Goal: Transaction & Acquisition: Purchase product/service

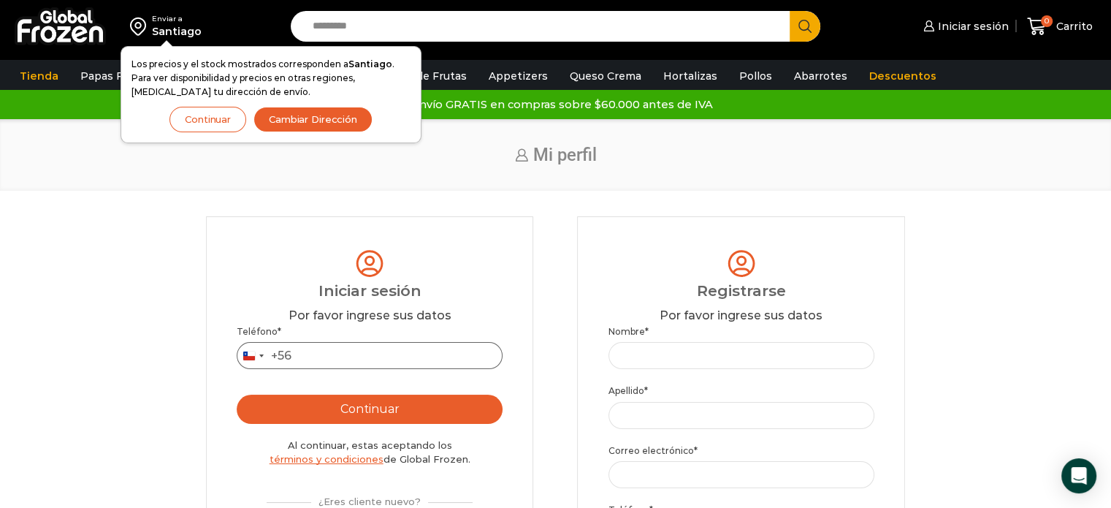
click at [352, 356] on input "Teléfono *" at bounding box center [370, 355] width 266 height 27
type input "*********"
click at [396, 415] on button "Continuar" at bounding box center [370, 408] width 266 height 29
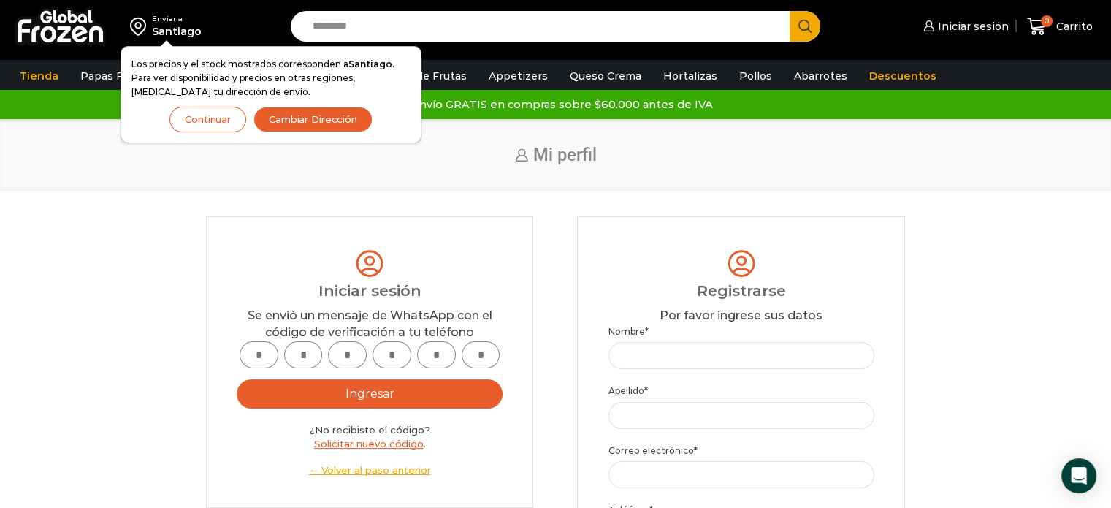
click at [257, 363] on input "text" at bounding box center [259, 354] width 39 height 27
type input "*"
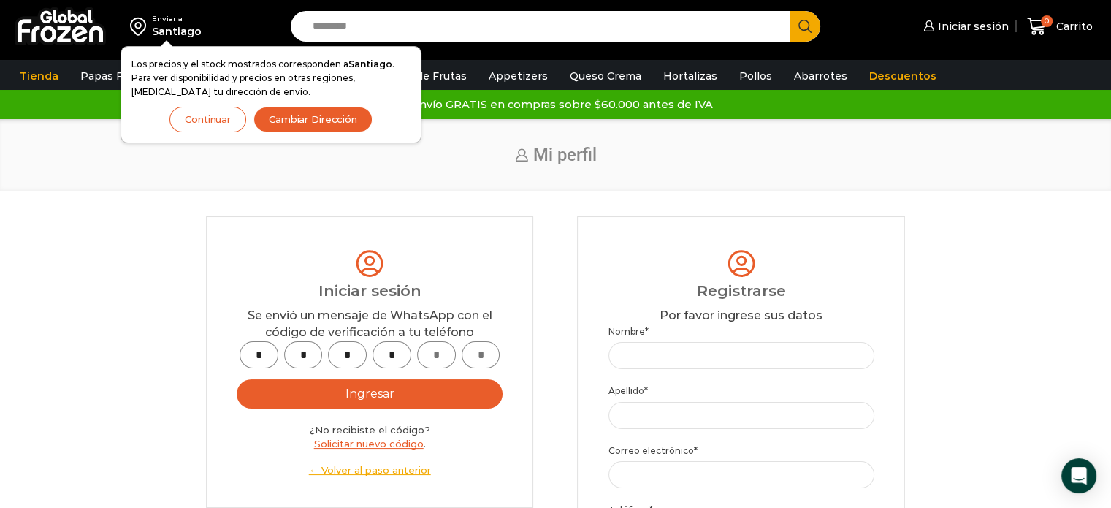
type input "*"
click at [361, 395] on button "Ingresar" at bounding box center [370, 393] width 266 height 29
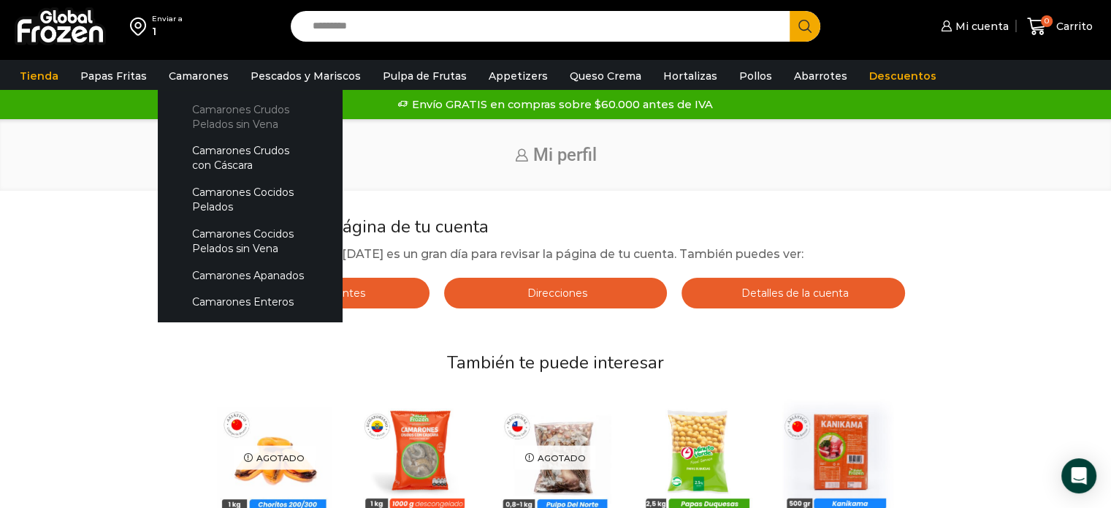
click at [214, 119] on link "Camarones Crudos Pelados sin Vena" at bounding box center [249, 117] width 155 height 42
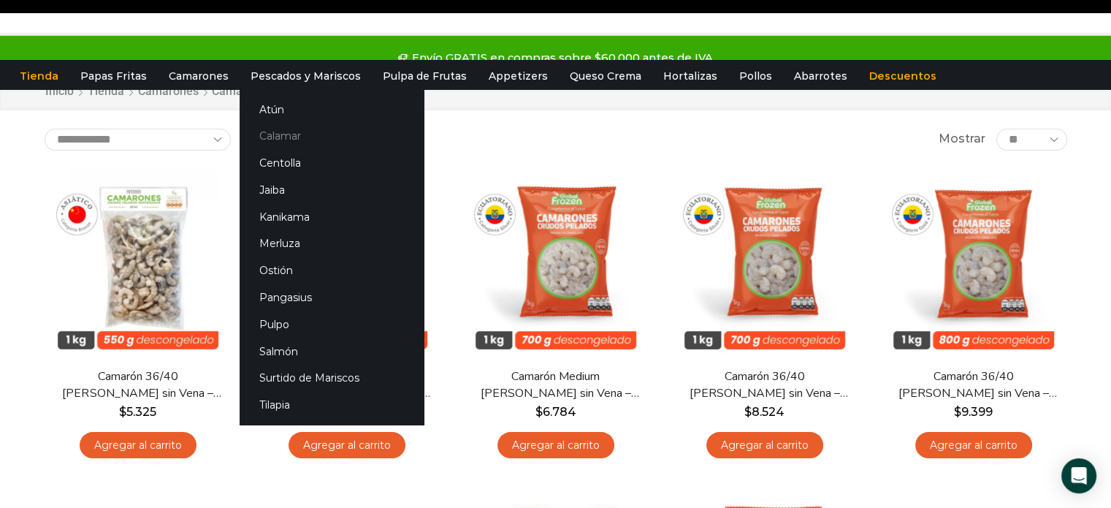
scroll to position [73, 0]
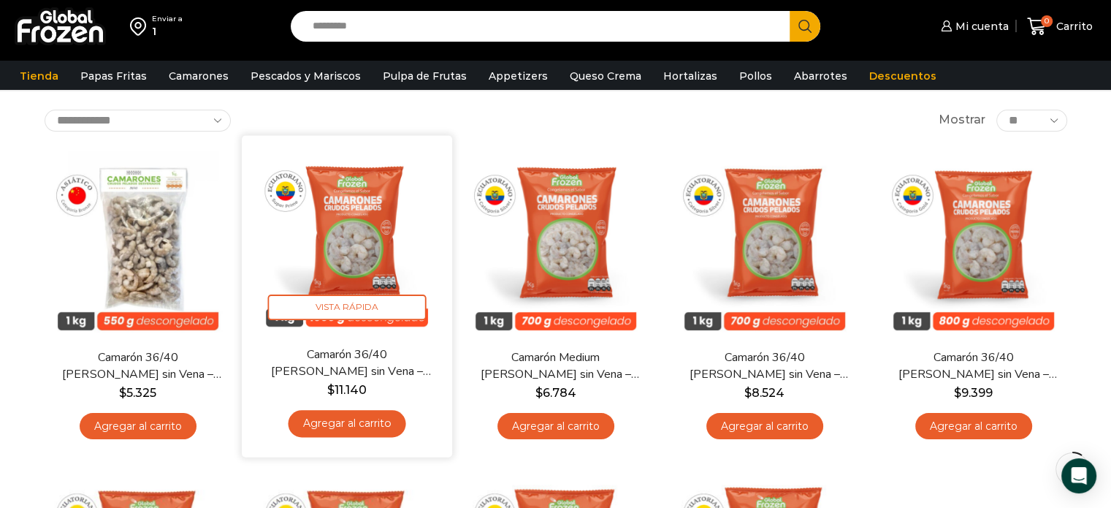
click at [364, 429] on link "Agregar al carrito" at bounding box center [347, 423] width 118 height 27
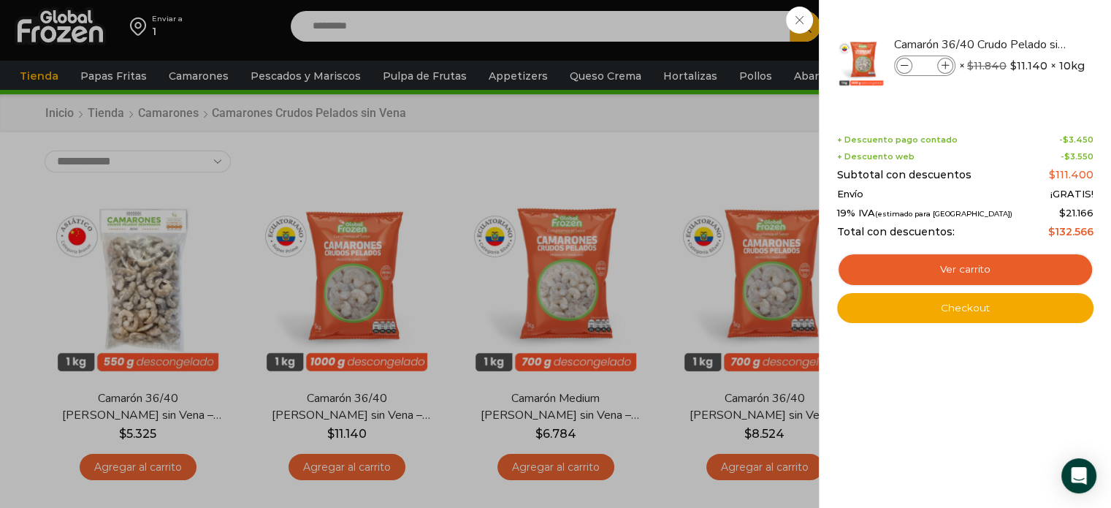
scroll to position [0, 0]
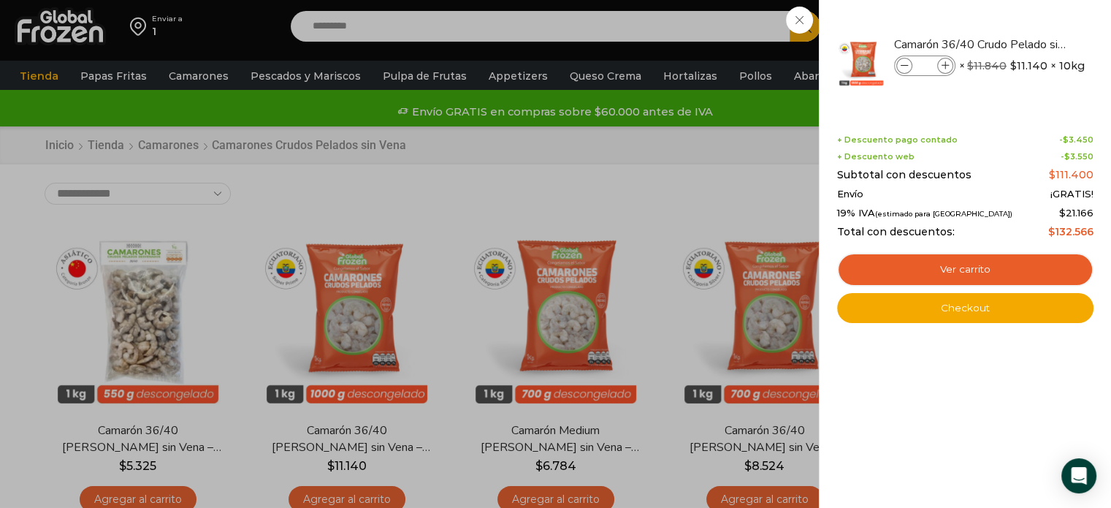
click at [1023, 31] on div "1 Carrito 1 1 Shopping Cart *" at bounding box center [1059, 26] width 73 height 34
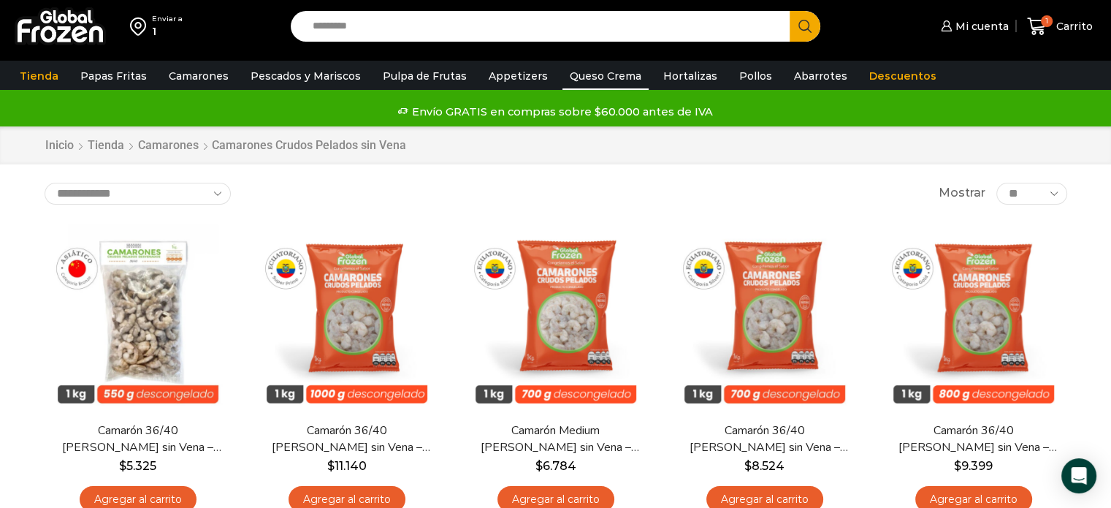
click at [589, 74] on link "Queso Crema" at bounding box center [605, 76] width 86 height 28
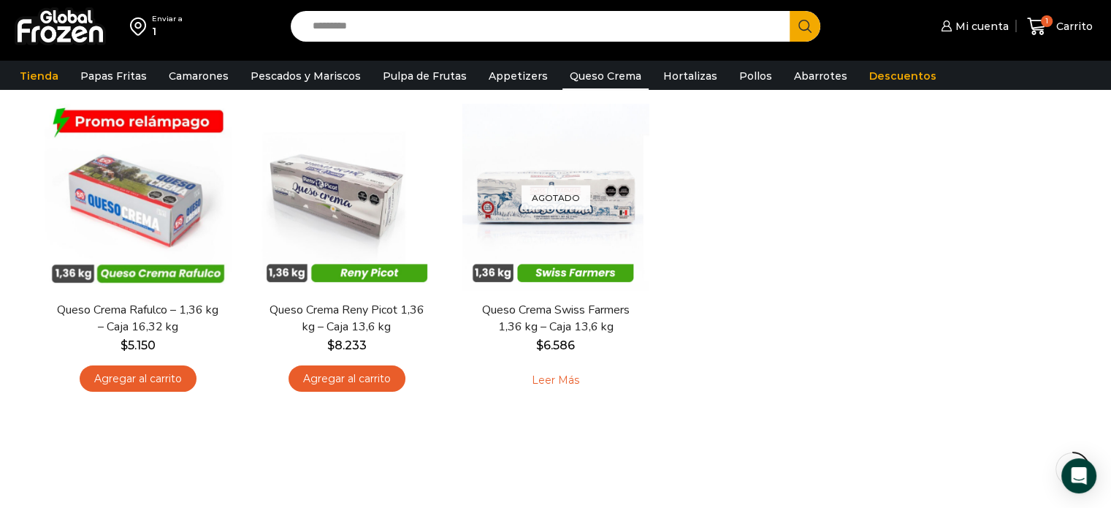
scroll to position [146, 0]
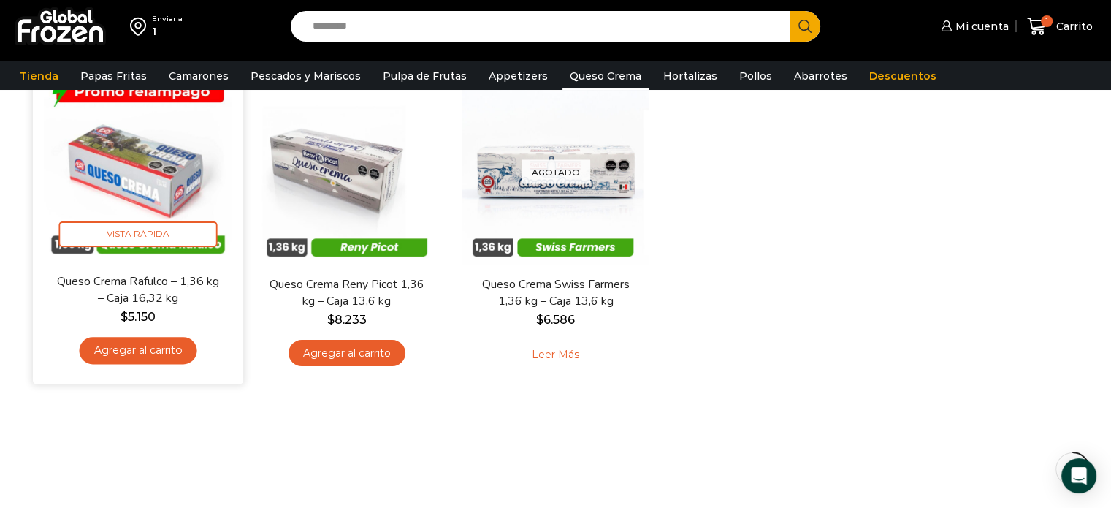
click at [151, 345] on link "Agregar al carrito" at bounding box center [138, 350] width 118 height 27
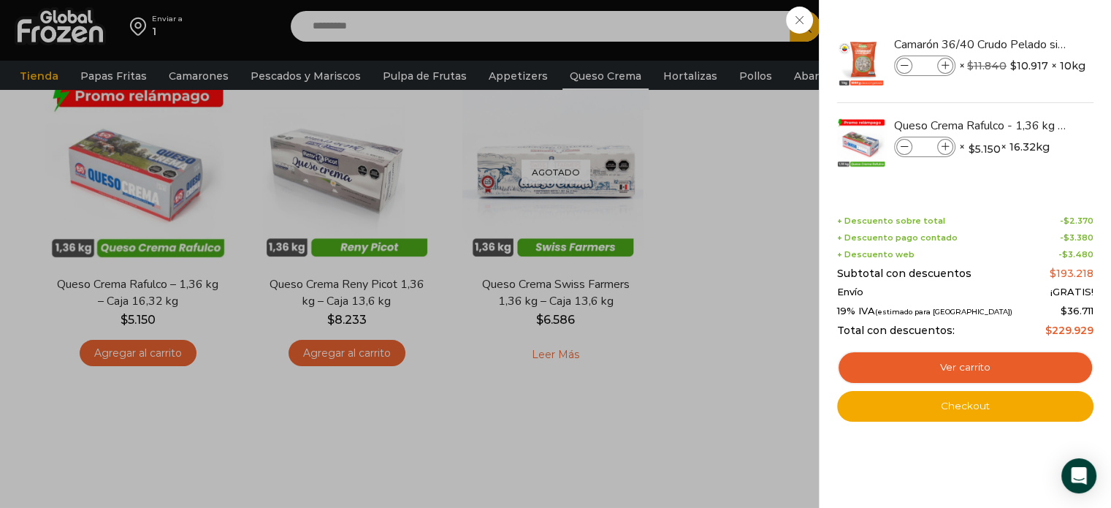
click at [1023, 44] on div "2 [GEOGRAPHIC_DATA] 2 2 Shopping Cart *" at bounding box center [1059, 26] width 73 height 34
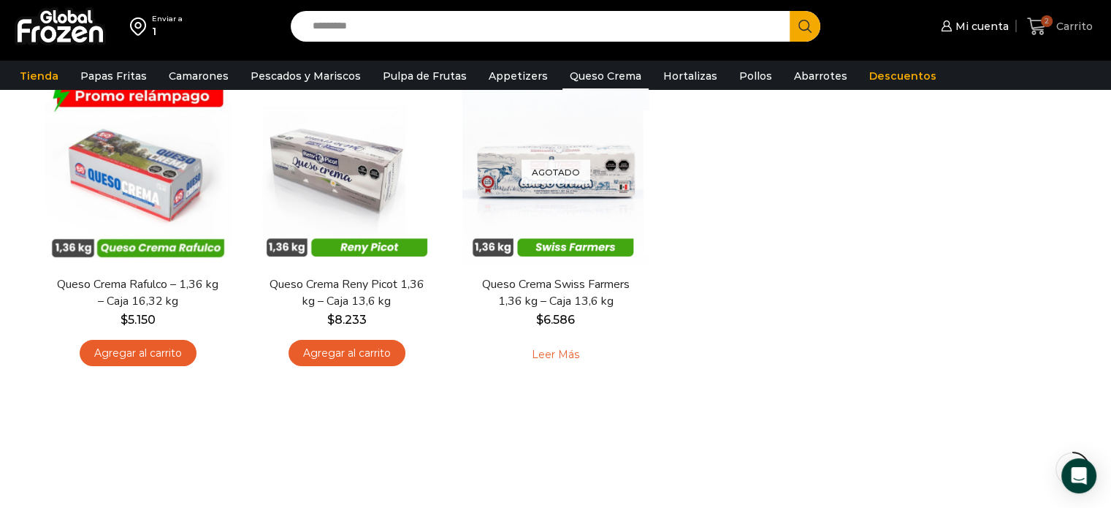
click at [1047, 30] on span "2" at bounding box center [1040, 27] width 26 height 20
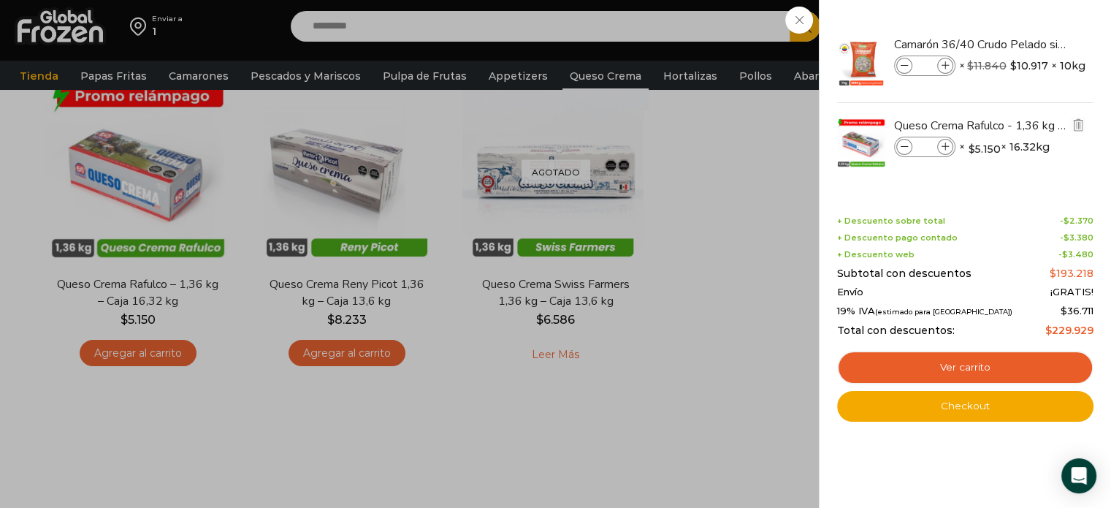
click at [947, 147] on icon at bounding box center [945, 147] width 8 height 8
type input "*"
click at [922, 125] on link "Queso Crema Rafulco - 1,36 kg - Caja 16,32 kg" at bounding box center [981, 126] width 174 height 16
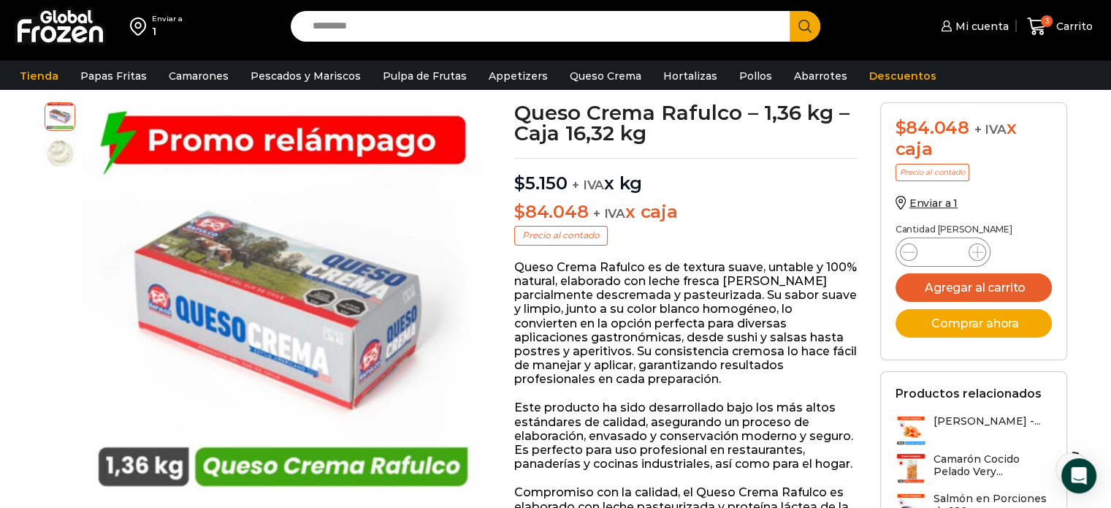
scroll to position [73, 0]
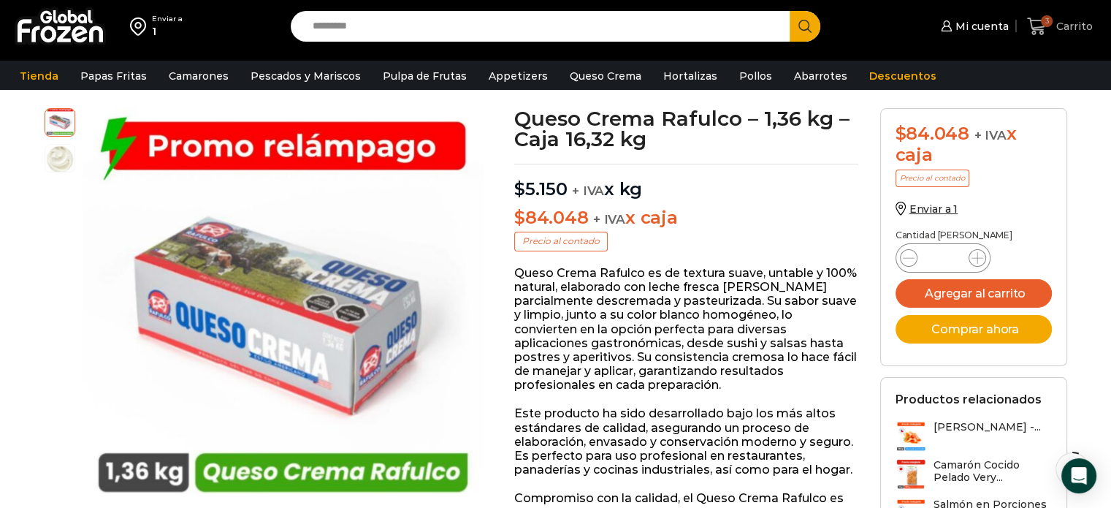
click at [1069, 23] on span "Carrito" at bounding box center [1072, 26] width 40 height 15
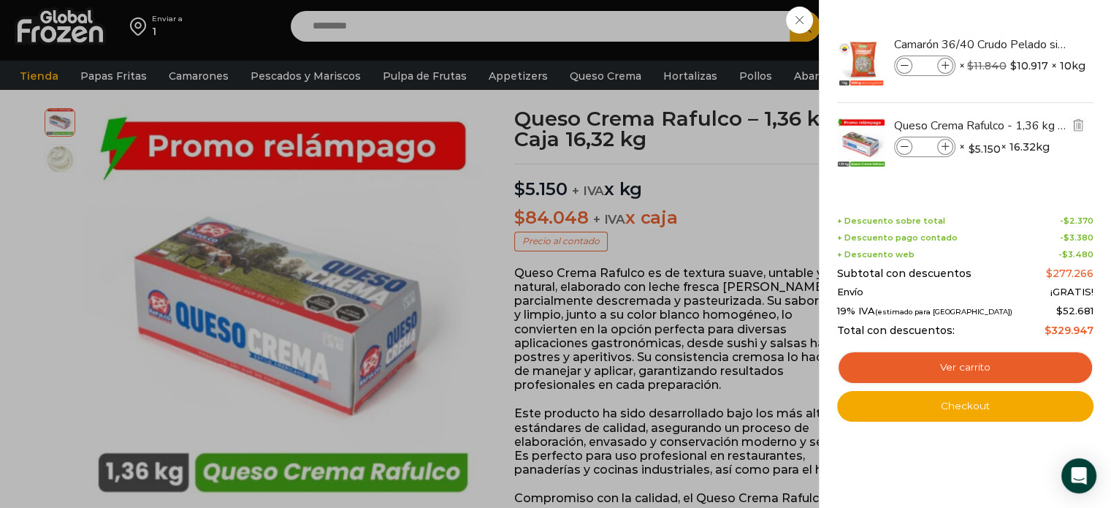
click at [901, 145] on icon at bounding box center [904, 147] width 8 height 8
type input "*"
click at [901, 145] on icon at bounding box center [904, 147] width 8 height 8
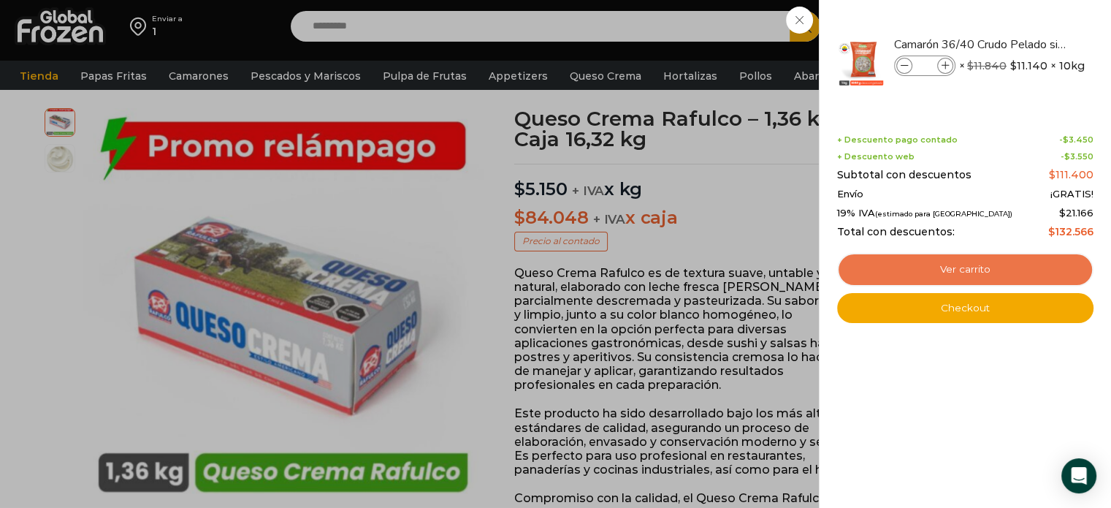
click at [944, 276] on link "Ver carrito" at bounding box center [965, 270] width 256 height 34
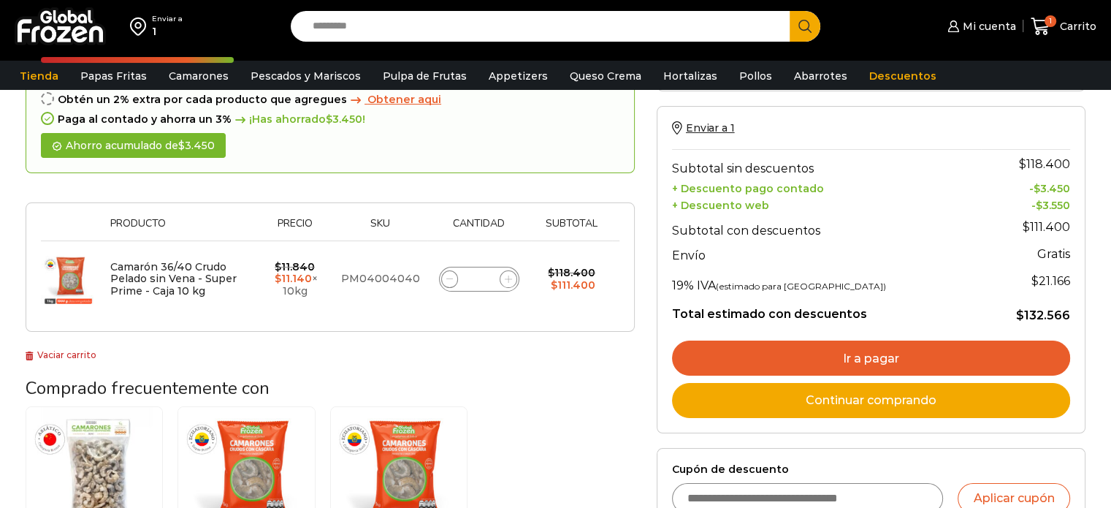
scroll to position [219, 0]
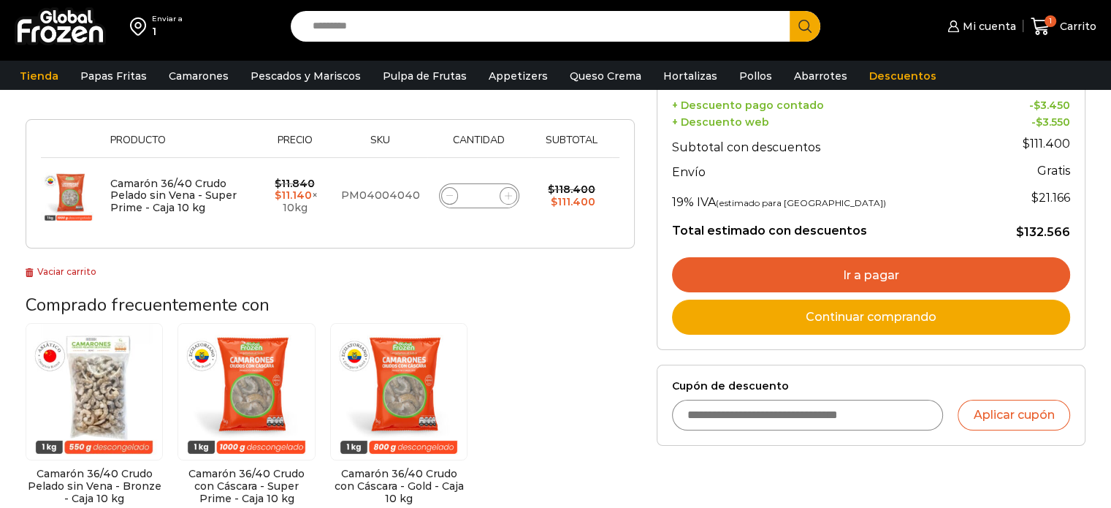
click at [748, 265] on link "Ir a pagar" at bounding box center [871, 274] width 398 height 35
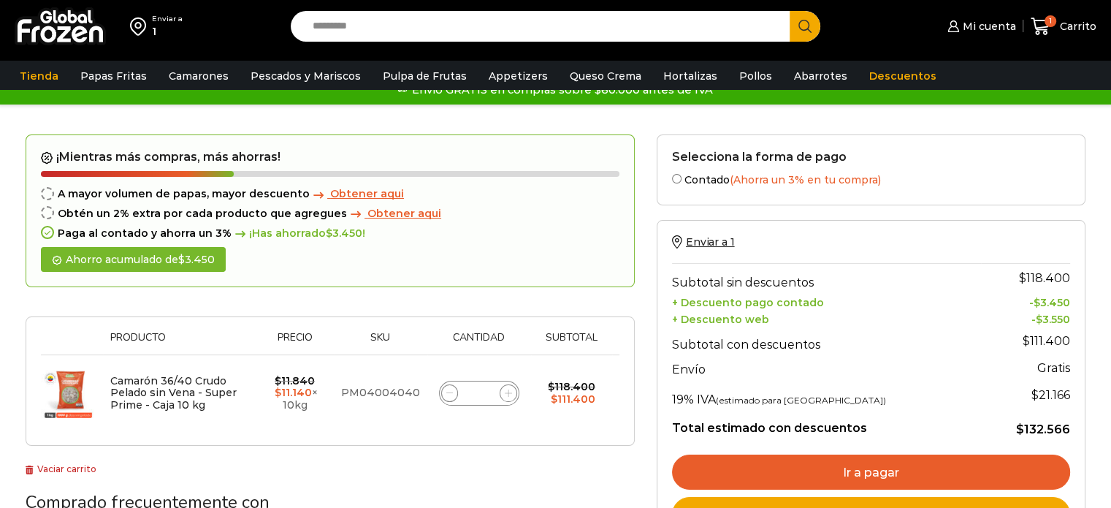
scroll to position [0, 0]
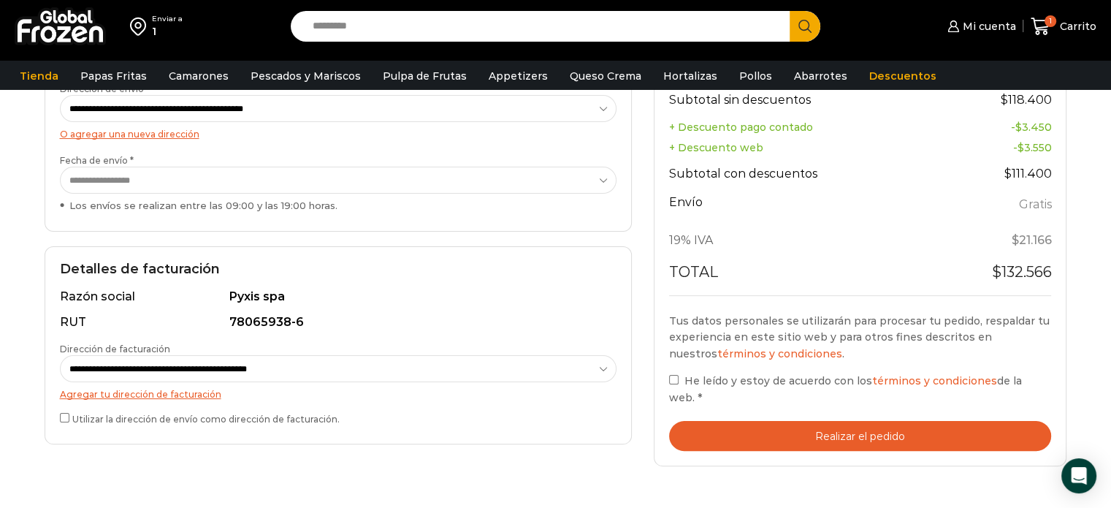
scroll to position [292, 0]
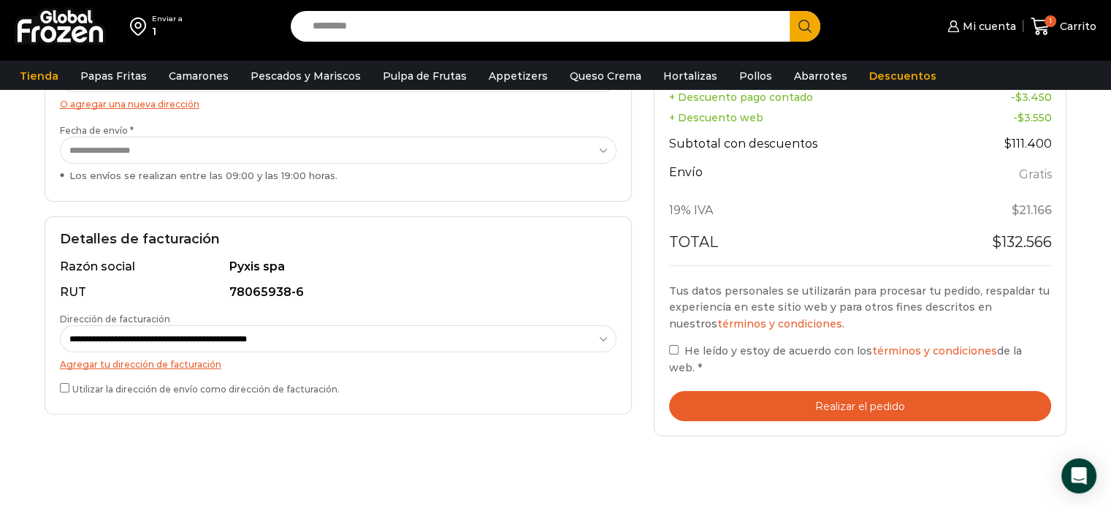
click at [824, 391] on button "Realizar el pedido" at bounding box center [860, 406] width 383 height 30
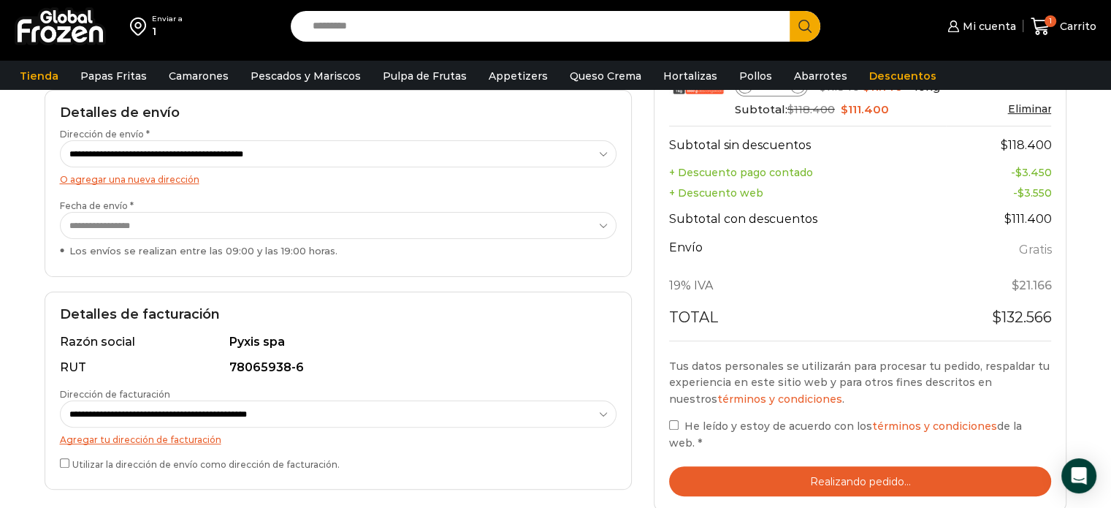
scroll to position [511, 0]
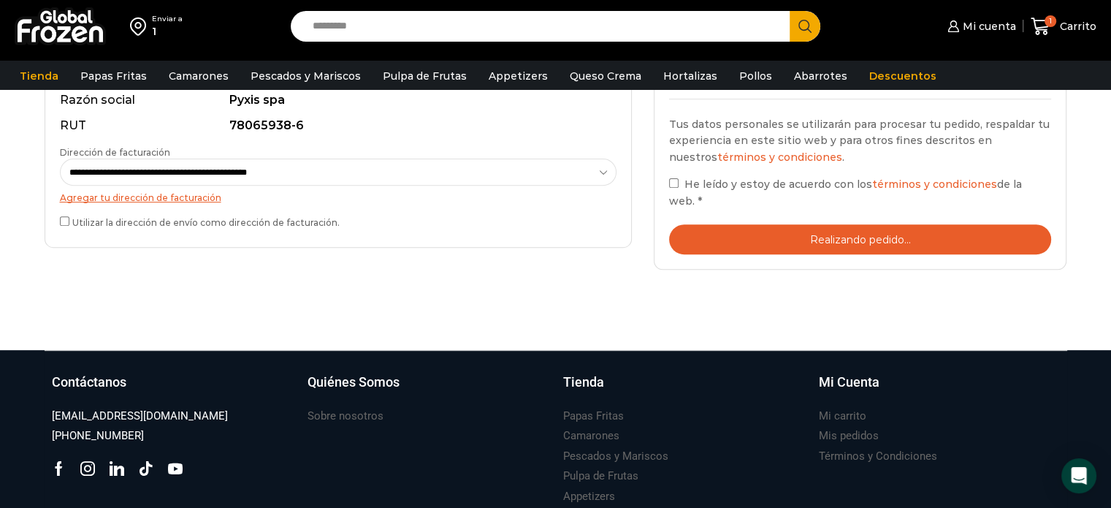
click at [661, 182] on div "Tu pedido Product Camarón 36/40 Crudo Pelado sin Vena - Super Prime - Caja 10 k…" at bounding box center [860, 1] width 413 height 536
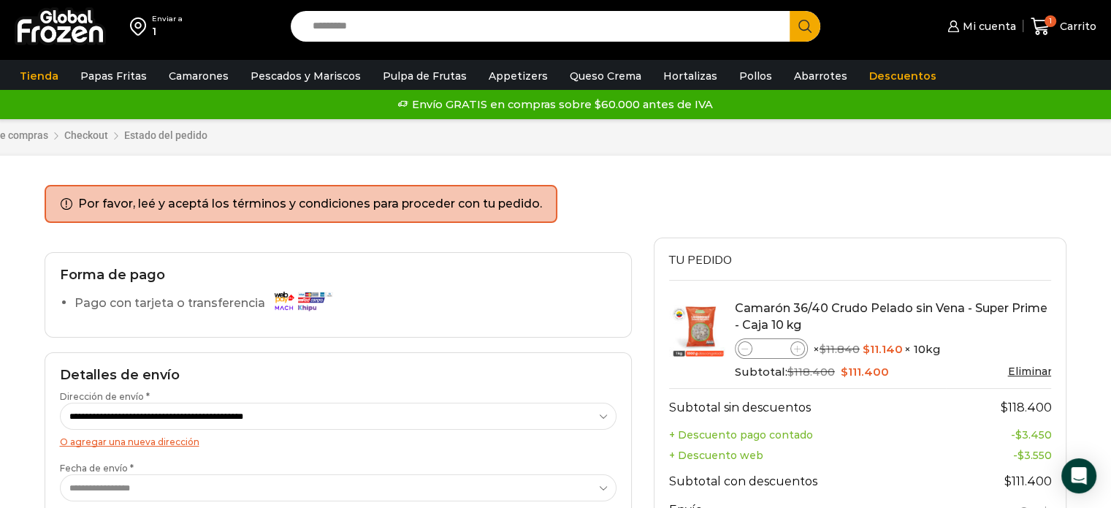
scroll to position [48, 0]
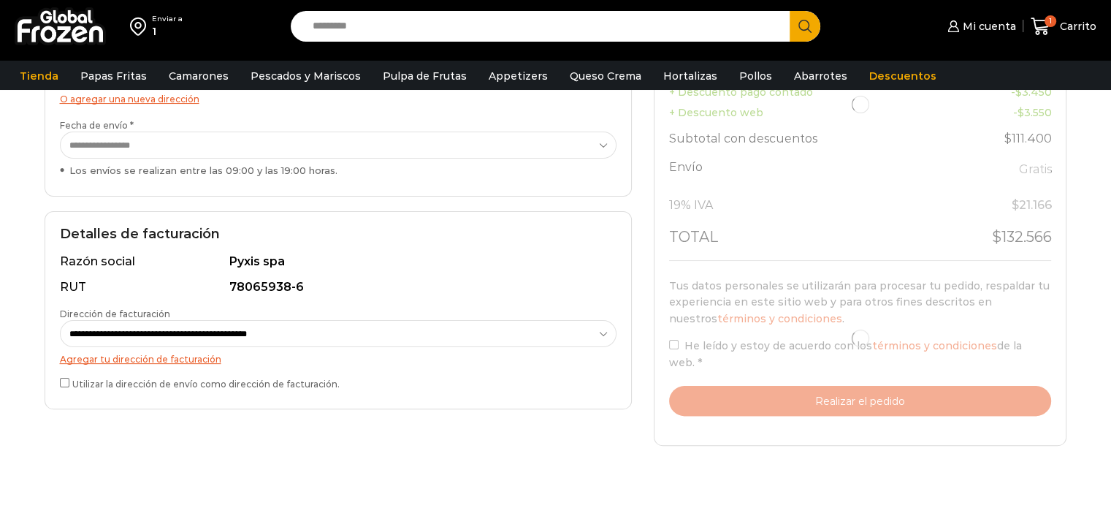
scroll to position [356, 0]
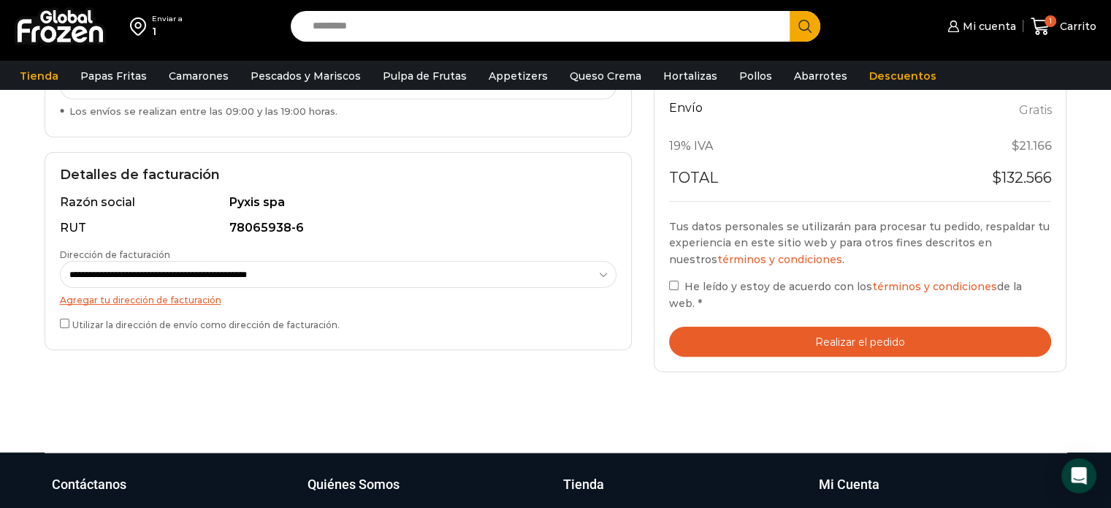
click at [731, 326] on button "Realizar el pedido" at bounding box center [860, 341] width 383 height 30
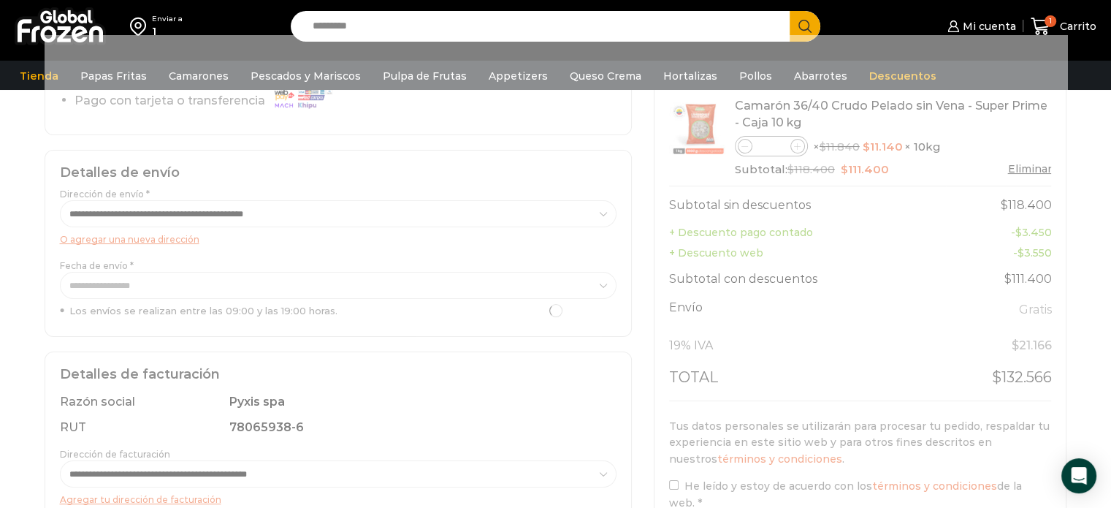
scroll to position [64, 0]
